Goal: Task Accomplishment & Management: Manage account settings

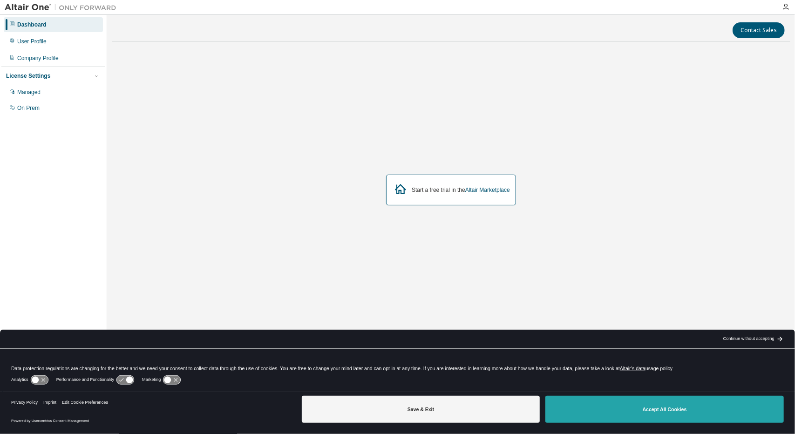
click at [640, 411] on button "Accept All Cookies" at bounding box center [665, 409] width 239 height 27
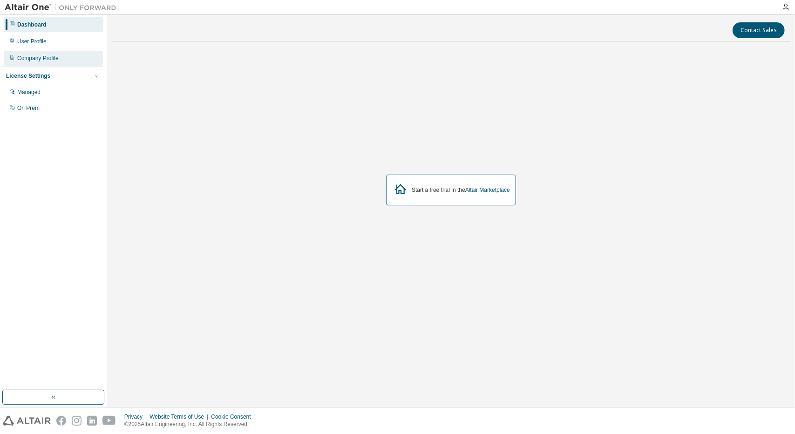
click at [52, 60] on div "Company Profile" at bounding box center [37, 58] width 41 height 7
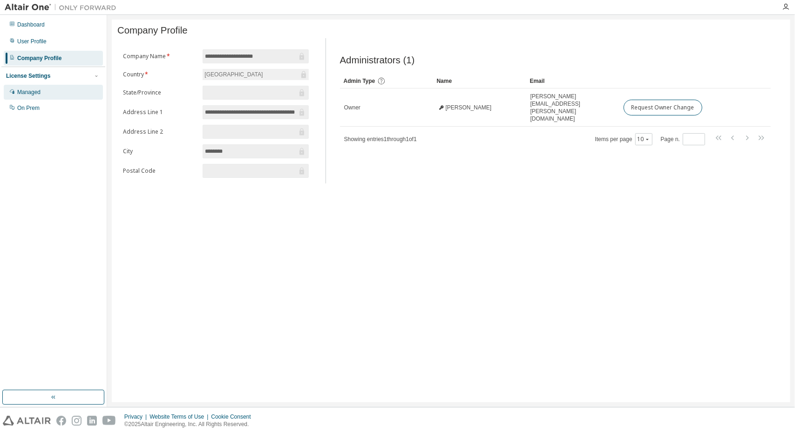
click at [43, 87] on div "Managed" at bounding box center [53, 92] width 99 height 15
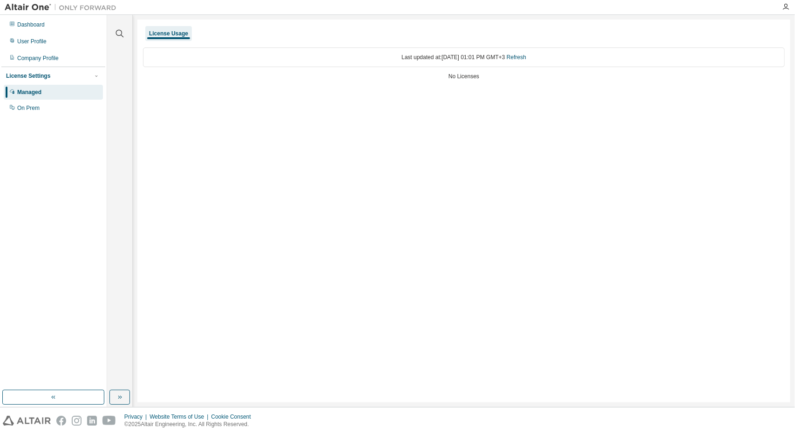
click at [525, 49] on div "Last updated at: [DATE] 01:01 PM GMT+3 Refresh" at bounding box center [464, 58] width 642 height 20
click at [526, 56] on link "Refresh" at bounding box center [517, 57] width 20 height 7
click at [42, 107] on div "On Prem" at bounding box center [53, 108] width 99 height 15
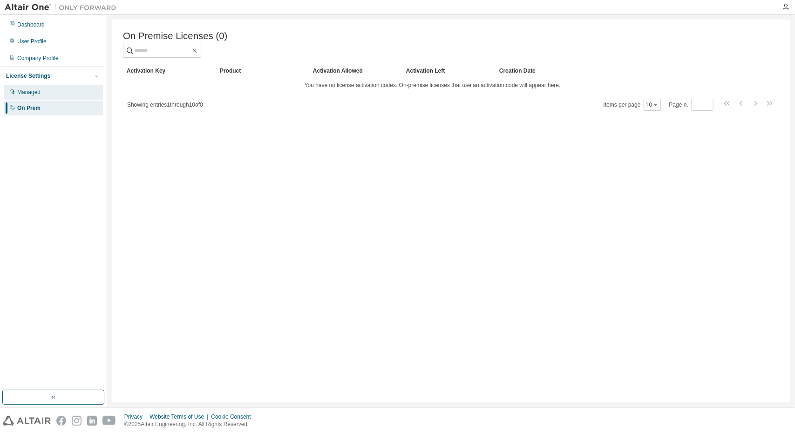
click at [52, 86] on div "Managed" at bounding box center [53, 92] width 99 height 15
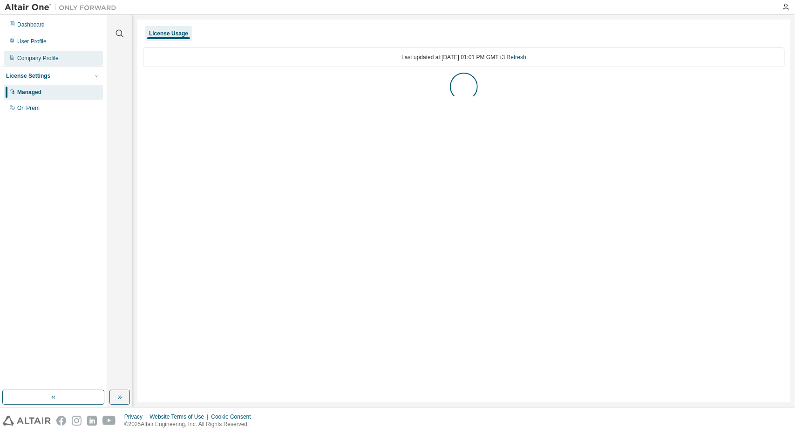
click at [61, 57] on div "Company Profile" at bounding box center [53, 58] width 99 height 15
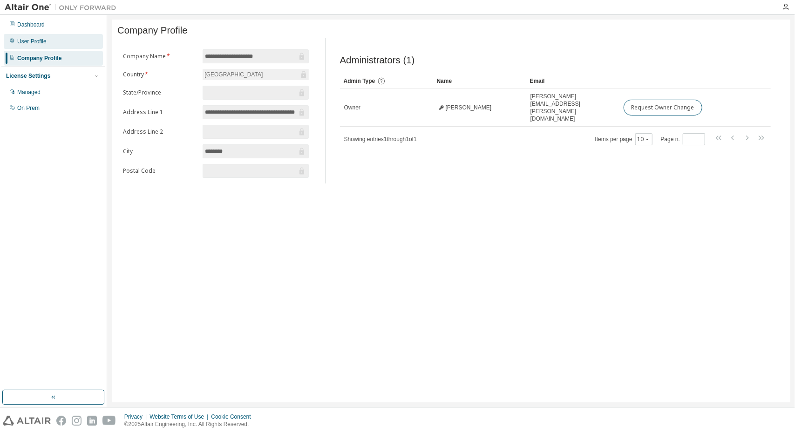
click at [65, 40] on div "User Profile" at bounding box center [53, 41] width 99 height 15
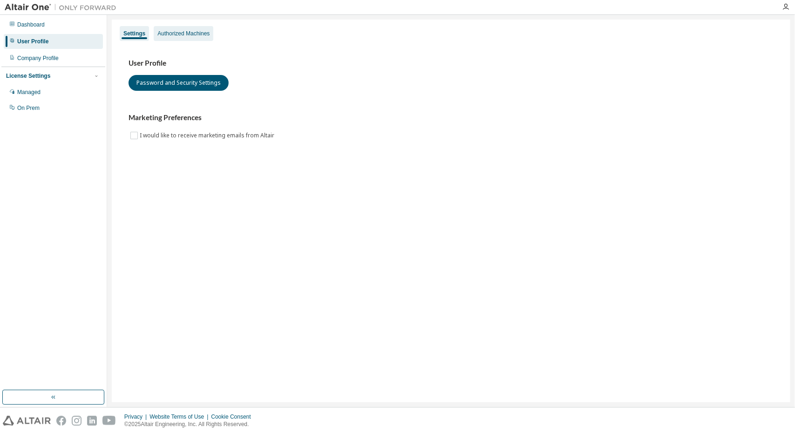
click at [197, 34] on div "Authorized Machines" at bounding box center [183, 33] width 52 height 7
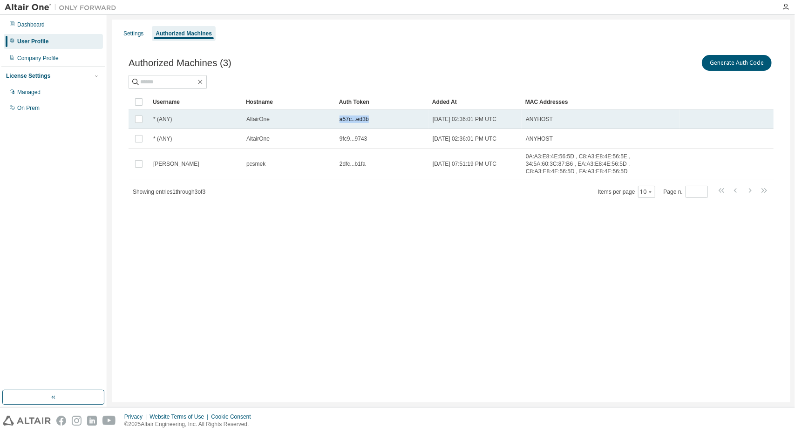
drag, startPoint x: 367, startPoint y: 119, endPoint x: 322, endPoint y: 117, distance: 44.3
click at [322, 117] on tr "* (ANY) AltairOne a57c...ed3b [DATE] 02:36:01 PM UTC ANYHOST" at bounding box center [451, 119] width 645 height 20
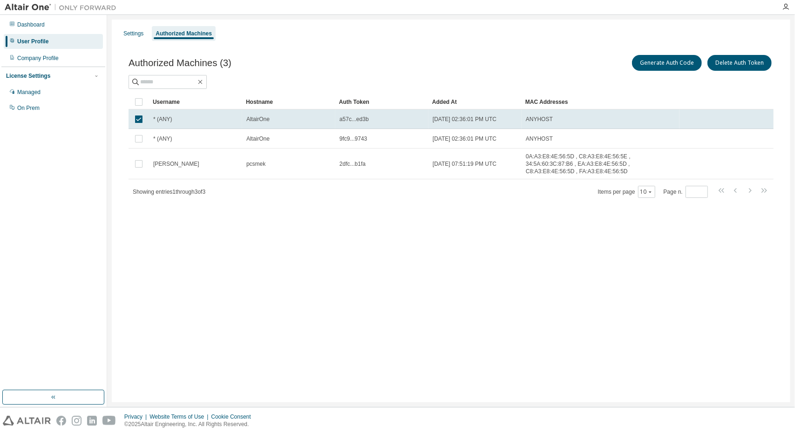
click at [322, 117] on div "AltairOne" at bounding box center [288, 119] width 85 height 7
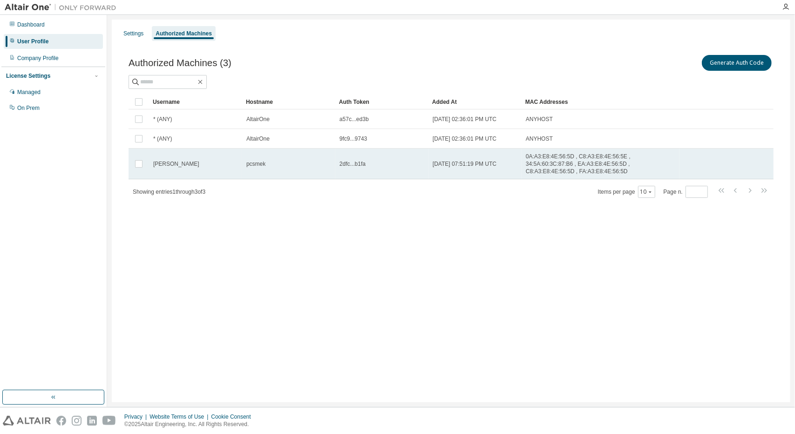
click at [191, 165] on td "[PERSON_NAME]" at bounding box center [195, 164] width 93 height 31
click at [194, 164] on td "[PERSON_NAME]" at bounding box center [195, 164] width 93 height 31
click at [195, 164] on td "[PERSON_NAME]" at bounding box center [195, 164] width 93 height 31
click at [196, 164] on td "[PERSON_NAME]" at bounding box center [195, 164] width 93 height 31
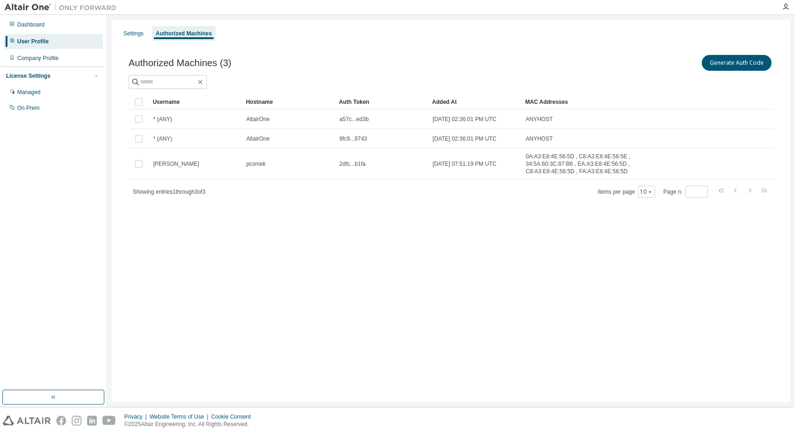
click at [196, 164] on td "[PERSON_NAME]" at bounding box center [195, 164] width 93 height 31
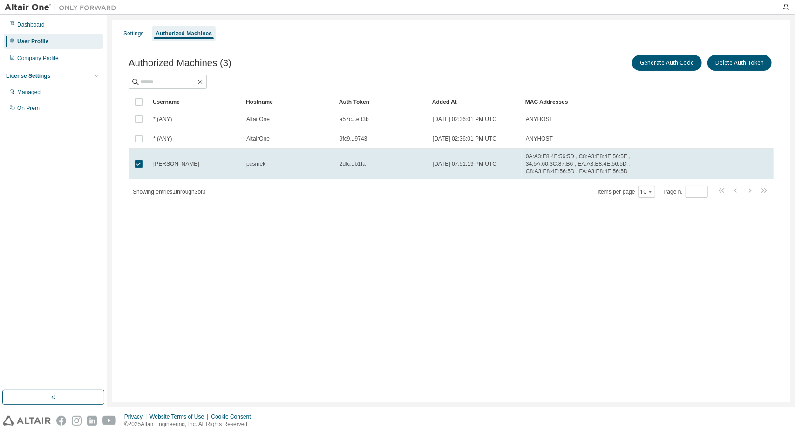
click at [196, 164] on td "[PERSON_NAME]" at bounding box center [195, 164] width 93 height 31
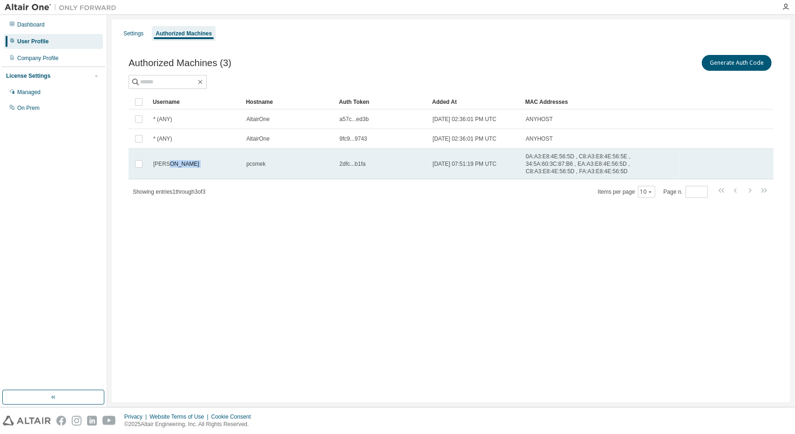
click at [244, 161] on tr "[PERSON_NAME] pcsmek 2dfc...b1fa [DATE] 07:51:19 PM UTC 0A:A3:E8:4E:56:5D , C8:…" at bounding box center [451, 164] width 645 height 31
click at [256, 160] on span "pcsmek" at bounding box center [255, 163] width 19 height 7
drag, startPoint x: 255, startPoint y: 154, endPoint x: 248, endPoint y: 164, distance: 11.8
click at [248, 164] on td "pcsmek" at bounding box center [288, 164] width 93 height 31
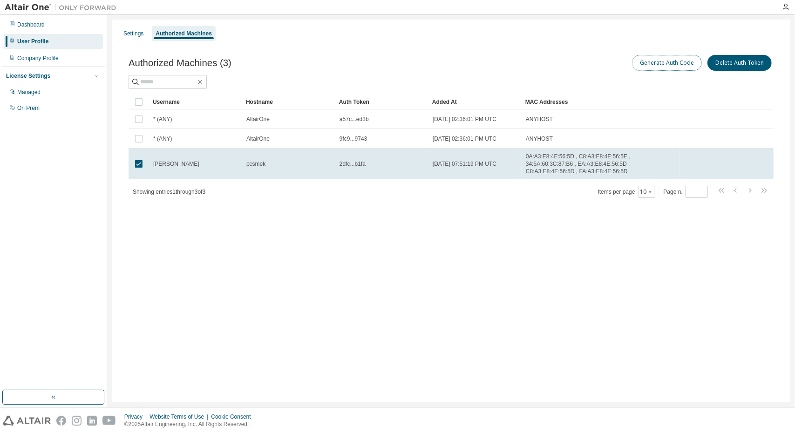
click at [664, 66] on button "Generate Auth Code" at bounding box center [667, 63] width 70 height 16
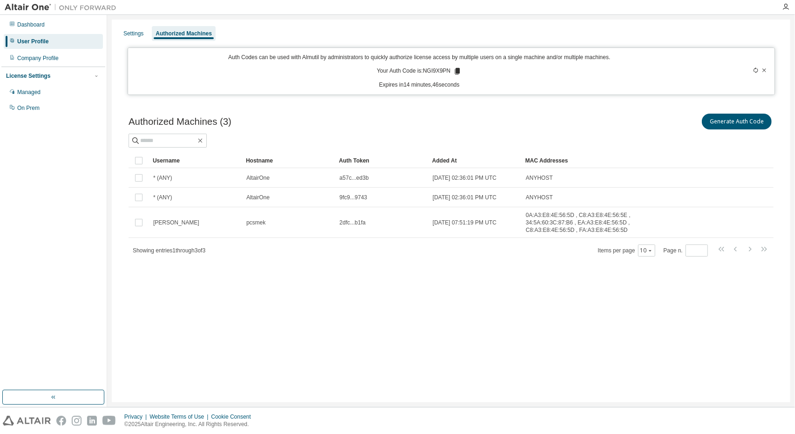
click at [457, 68] on icon at bounding box center [457, 71] width 5 height 7
click at [505, 104] on div "Authorized Machines (3) Generate Auth Code Clear Load Save Save As Field Operat…" at bounding box center [451, 191] width 668 height 181
click at [766, 69] on icon at bounding box center [765, 69] width 4 height 3
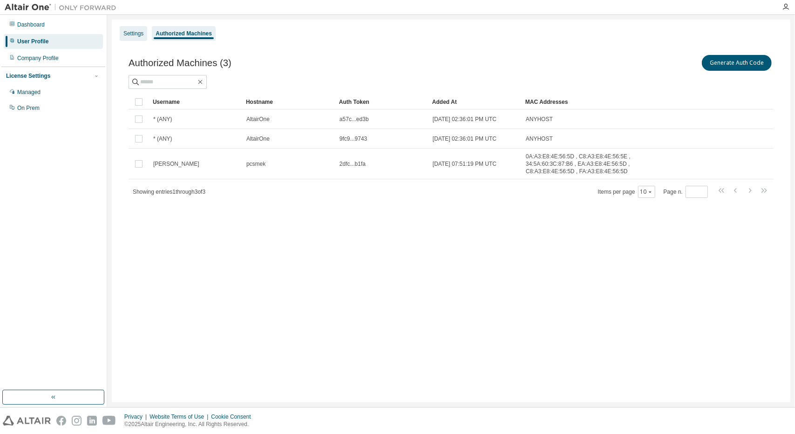
click at [143, 33] on div "Settings" at bounding box center [133, 33] width 20 height 7
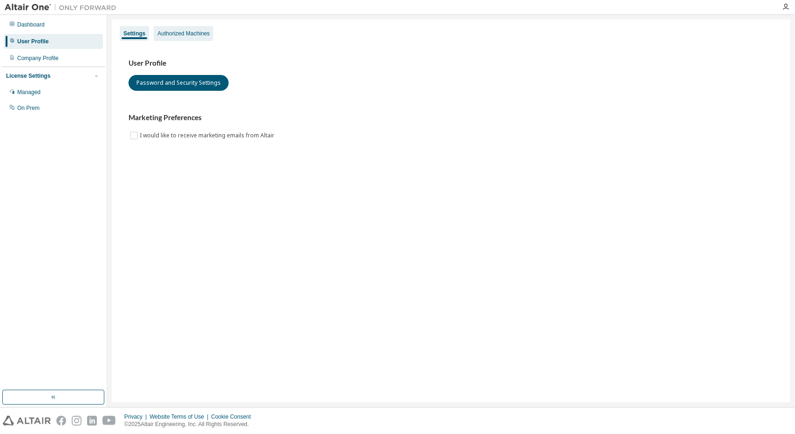
click at [171, 36] on div "Authorized Machines" at bounding box center [183, 33] width 52 height 7
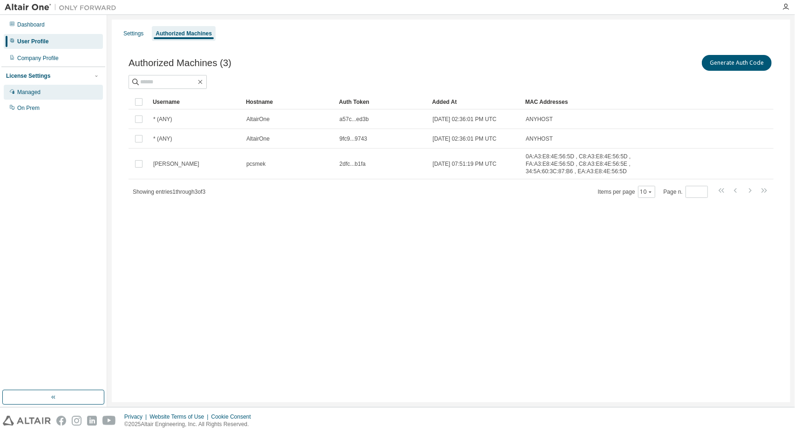
click at [51, 88] on div "Managed" at bounding box center [53, 92] width 99 height 15
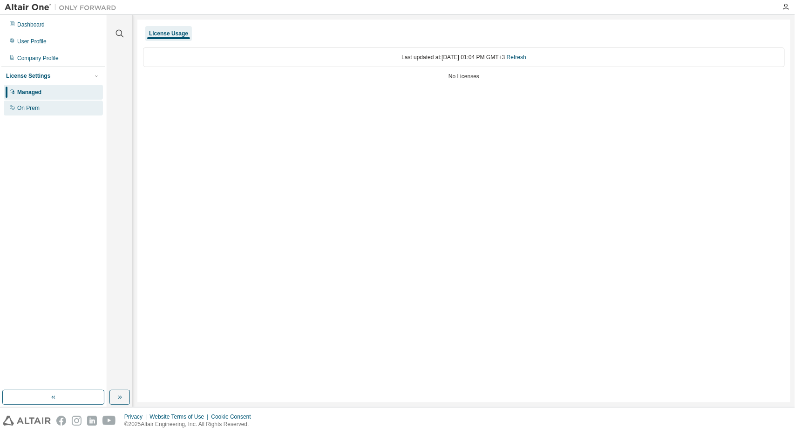
drag, startPoint x: 50, startPoint y: 111, endPoint x: 54, endPoint y: 108, distance: 5.0
click at [51, 111] on div "On Prem" at bounding box center [53, 108] width 99 height 15
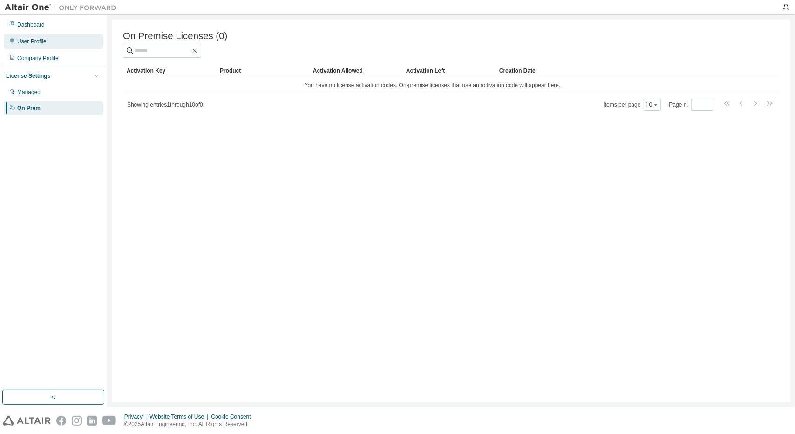
click at [56, 36] on div "User Profile" at bounding box center [53, 41] width 99 height 15
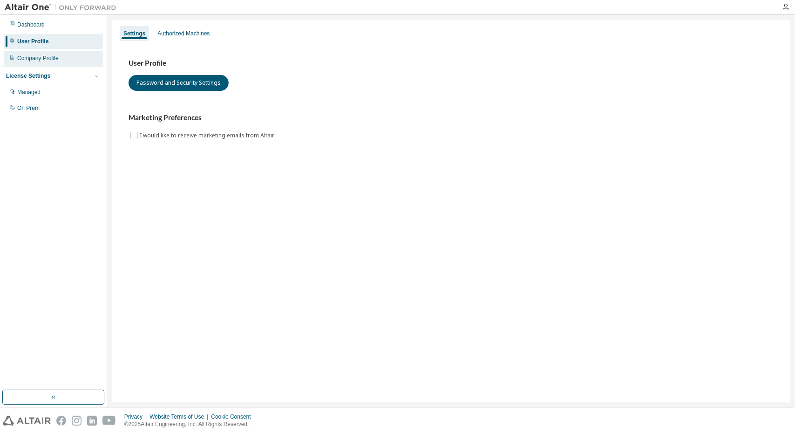
click at [54, 54] on div "Company Profile" at bounding box center [53, 58] width 99 height 15
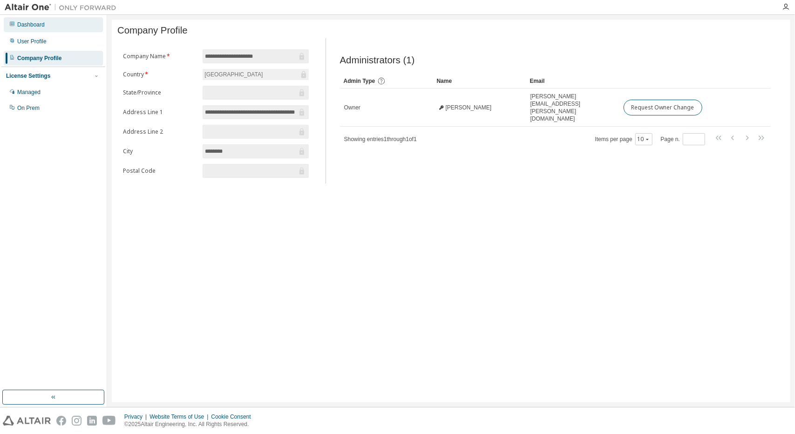
click at [53, 28] on div "Dashboard" at bounding box center [53, 24] width 99 height 15
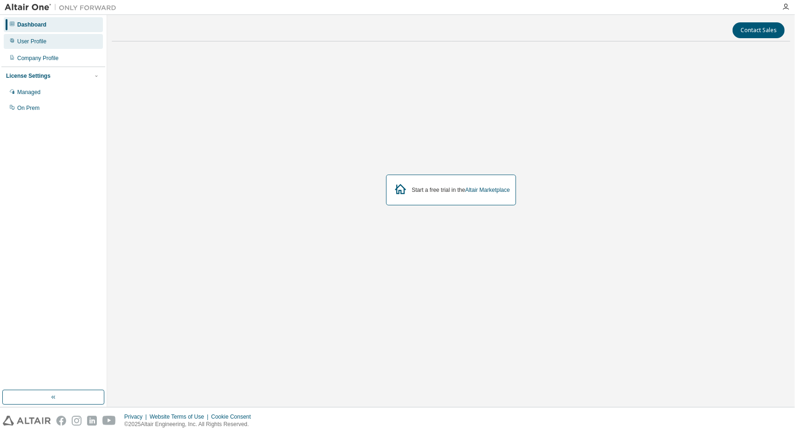
click at [53, 37] on div "User Profile" at bounding box center [53, 41] width 99 height 15
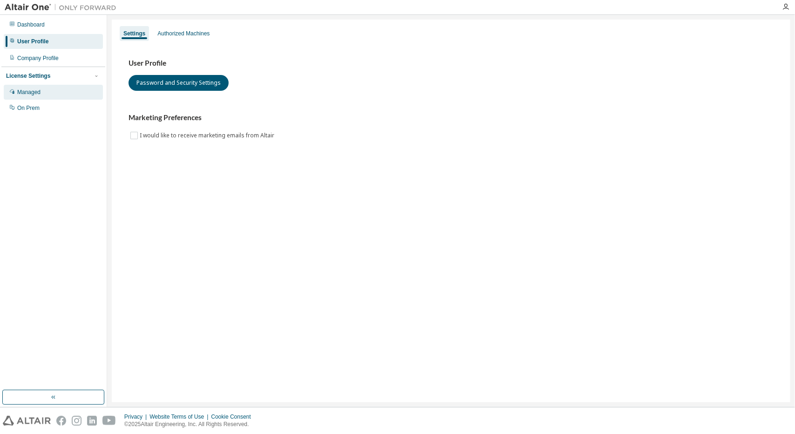
click at [69, 88] on div "Managed" at bounding box center [53, 92] width 99 height 15
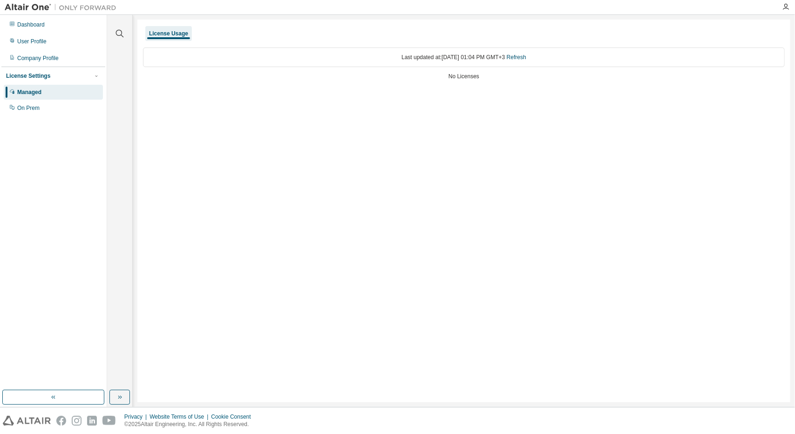
click at [94, 69] on div "License Settings Managed On Prem" at bounding box center [53, 92] width 104 height 50
click at [66, 56] on div "Company Profile" at bounding box center [53, 58] width 99 height 15
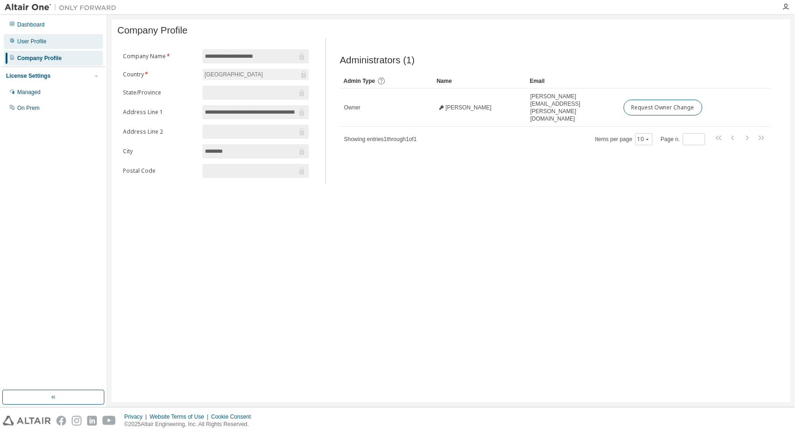
click at [64, 37] on div "User Profile" at bounding box center [53, 41] width 99 height 15
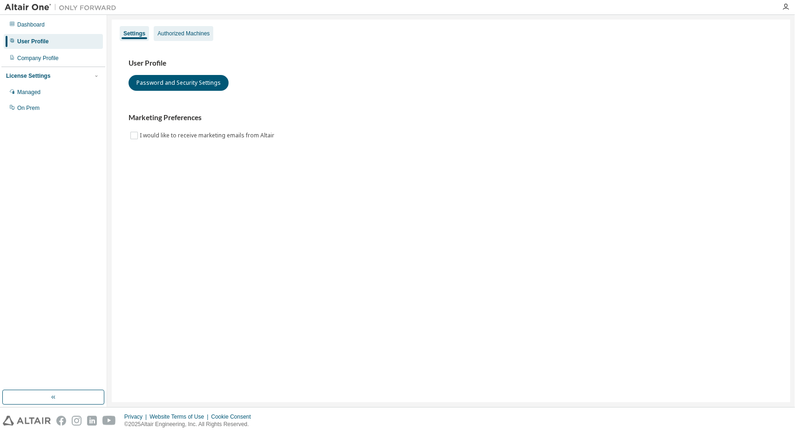
click at [198, 30] on div "Authorized Machines" at bounding box center [183, 33] width 52 height 7
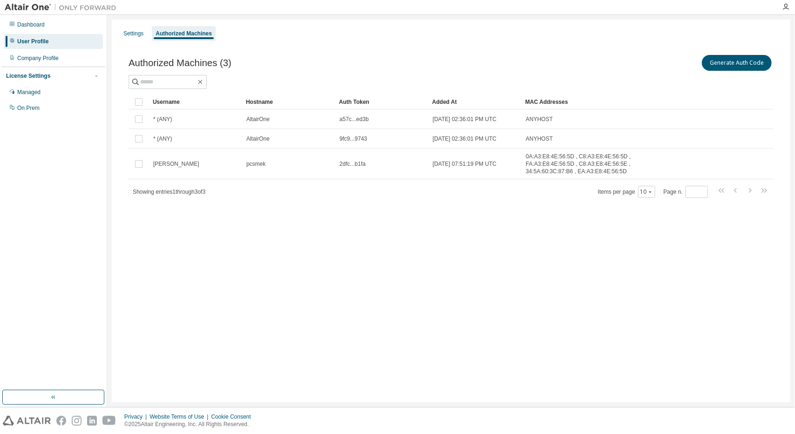
drag, startPoint x: 355, startPoint y: 154, endPoint x: 319, endPoint y: 187, distance: 49.2
click at [319, 187] on div "Showing entries 1 through 3 of 3 Items per page 10 Page n. *" at bounding box center [451, 192] width 645 height 14
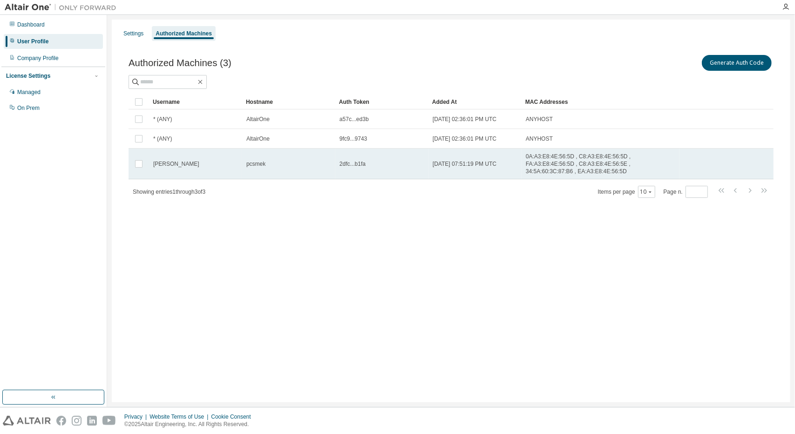
click at [480, 161] on span "[DATE] 07:51:19 PM UTC" at bounding box center [465, 163] width 64 height 7
click at [249, 160] on span "pcsmek" at bounding box center [255, 163] width 19 height 7
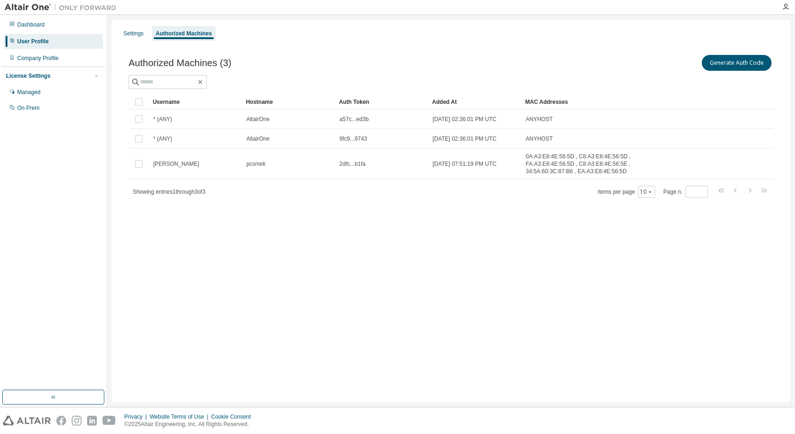
click at [249, 160] on span "pcsmek" at bounding box center [255, 163] width 19 height 7
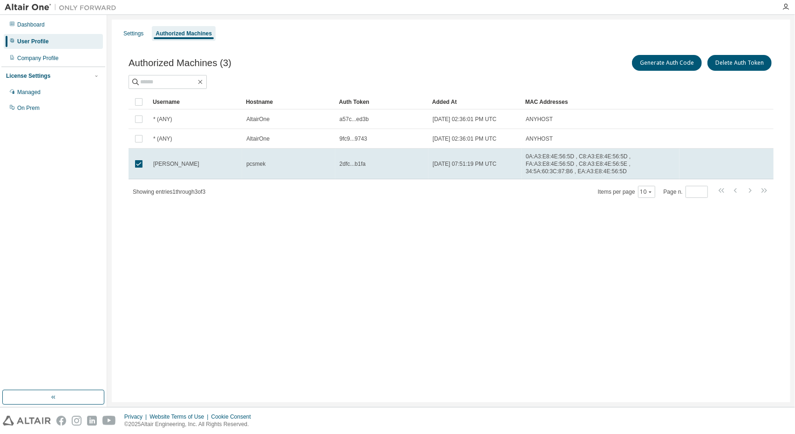
click at [249, 160] on span "pcsmek" at bounding box center [255, 163] width 19 height 7
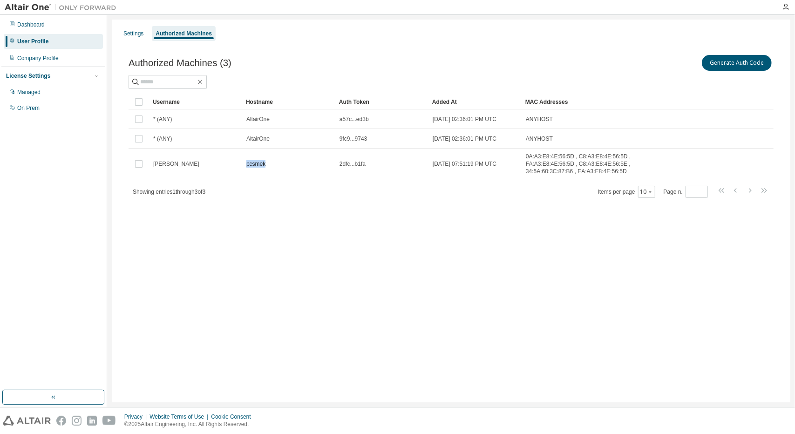
click at [249, 160] on span "pcsmek" at bounding box center [255, 163] width 19 height 7
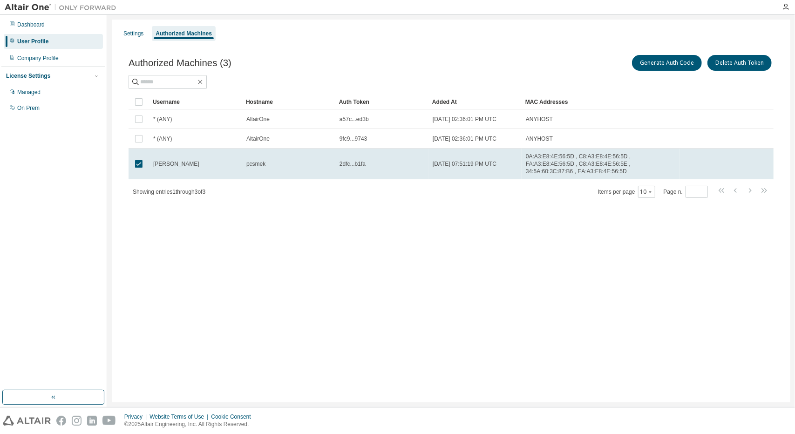
click at [249, 160] on span "pcsmek" at bounding box center [255, 163] width 19 height 7
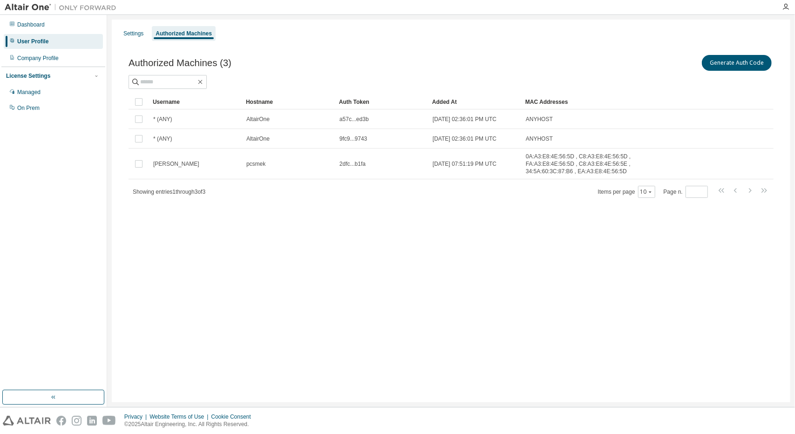
drag, startPoint x: 187, startPoint y: 232, endPoint x: 171, endPoint y: 232, distance: 15.8
click at [171, 233] on div "Settings Authorized Machines Authorized Machines (3) Generate Auth Code Clear L…" at bounding box center [451, 211] width 679 height 383
click at [59, 21] on div "Dashboard" at bounding box center [53, 24] width 99 height 15
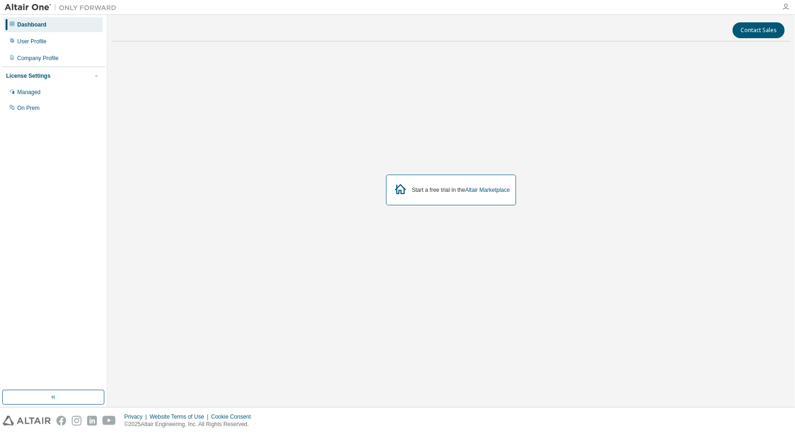
click at [786, 3] on icon "button" at bounding box center [785, 6] width 7 height 7
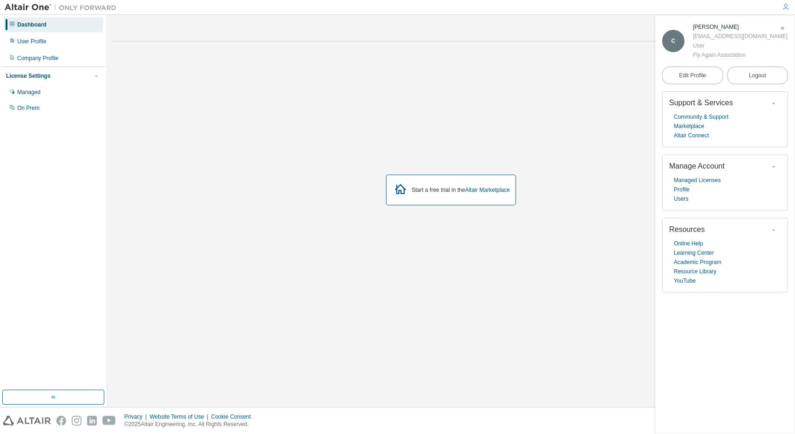
click at [786, 3] on icon "button" at bounding box center [785, 6] width 7 height 7
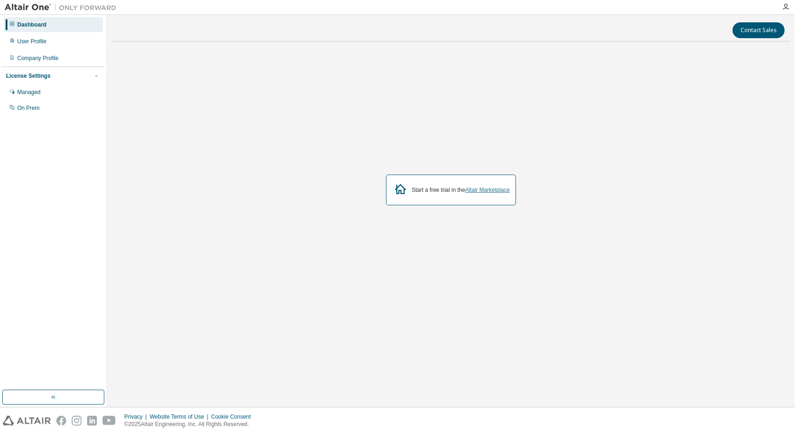
click at [492, 191] on link "Altair Marketplace" at bounding box center [487, 190] width 45 height 7
